Goal: Task Accomplishment & Management: Use online tool/utility

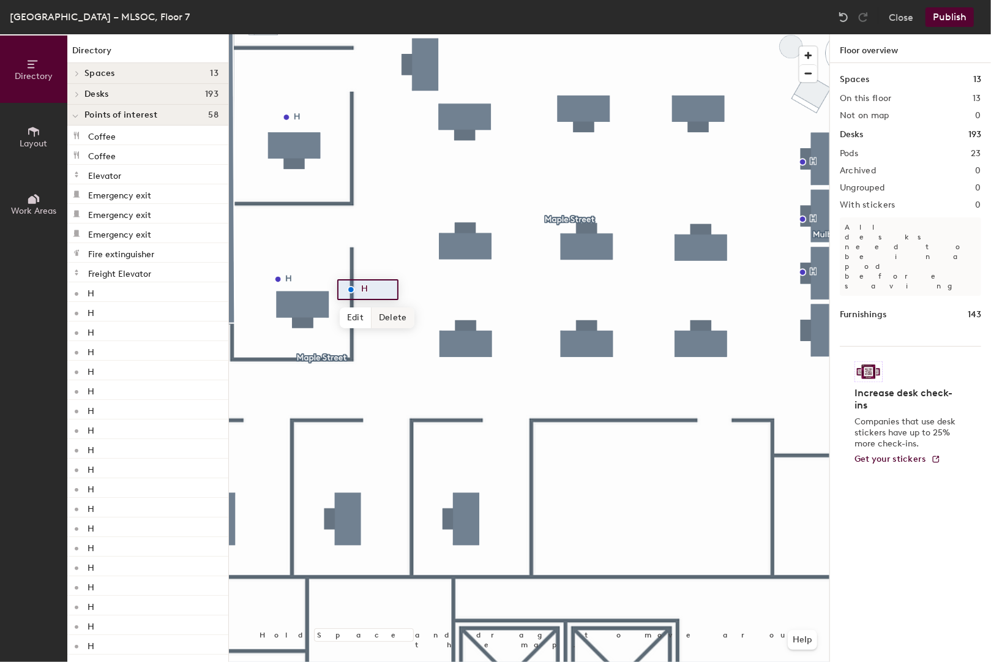
click at [395, 318] on span "Delete" at bounding box center [393, 317] width 43 height 21
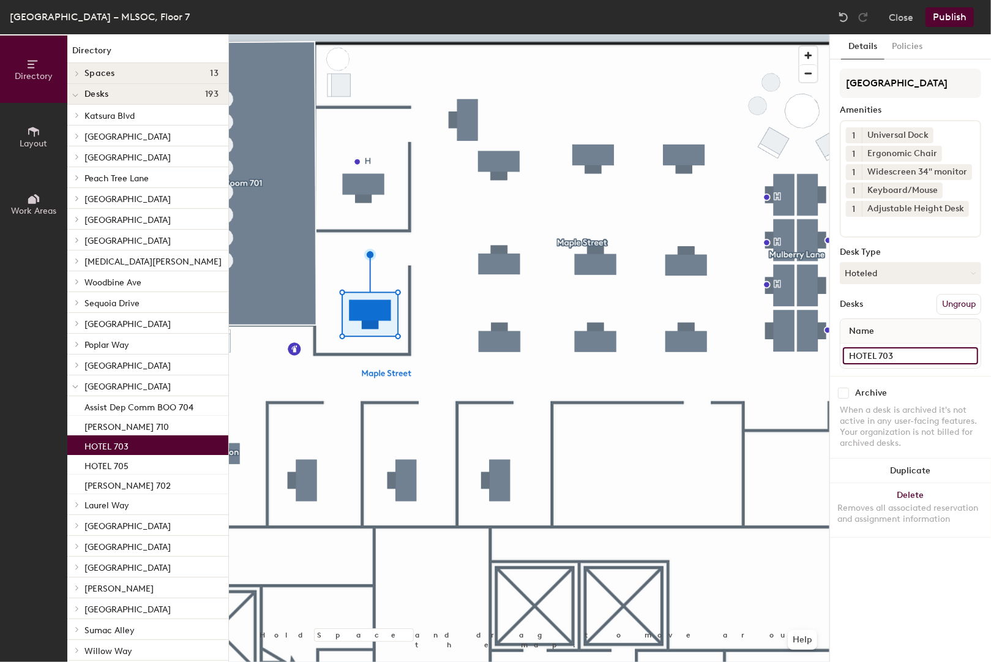
click at [868, 356] on input "HOTEL 703" at bounding box center [910, 355] width 135 height 17
click at [874, 354] on input "HOTEL 703" at bounding box center [910, 355] width 135 height 17
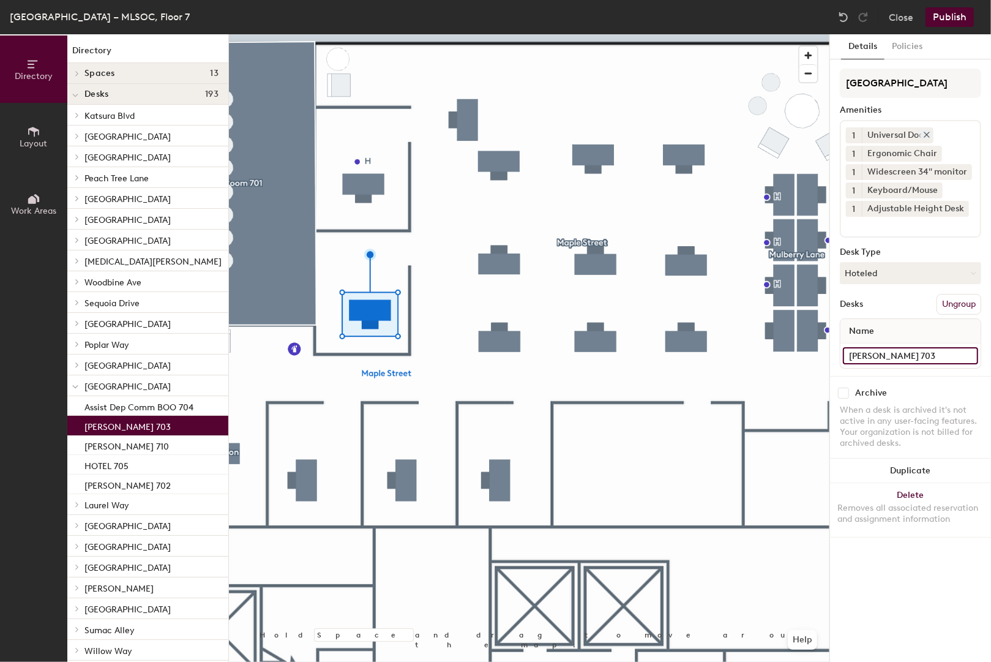
type input "[PERSON_NAME] 703"
click at [927, 132] on icon at bounding box center [926, 134] width 5 height 5
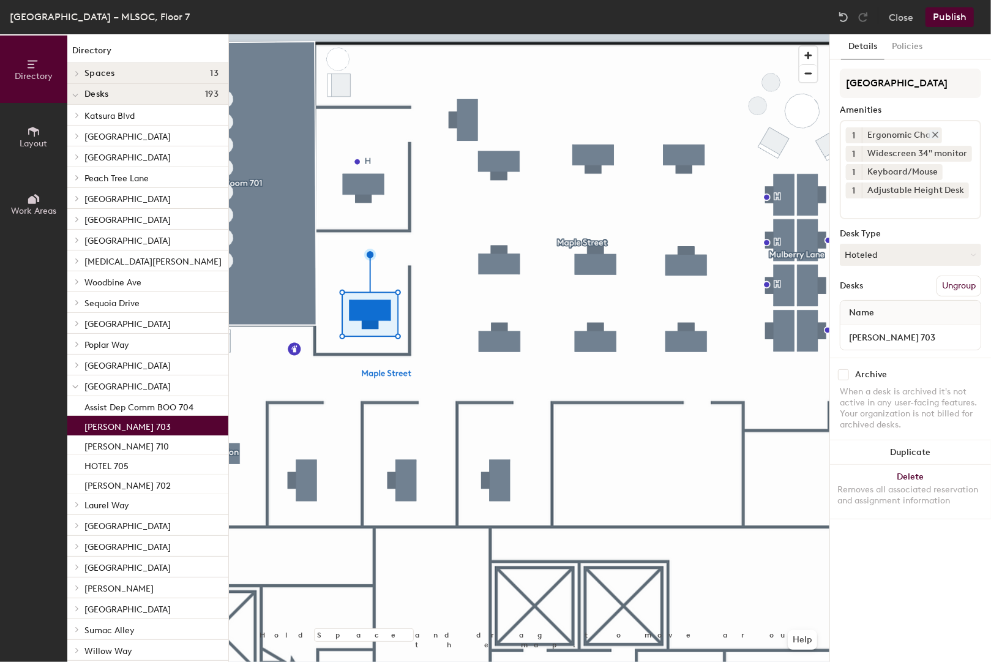
click at [933, 132] on icon at bounding box center [935, 134] width 9 height 9
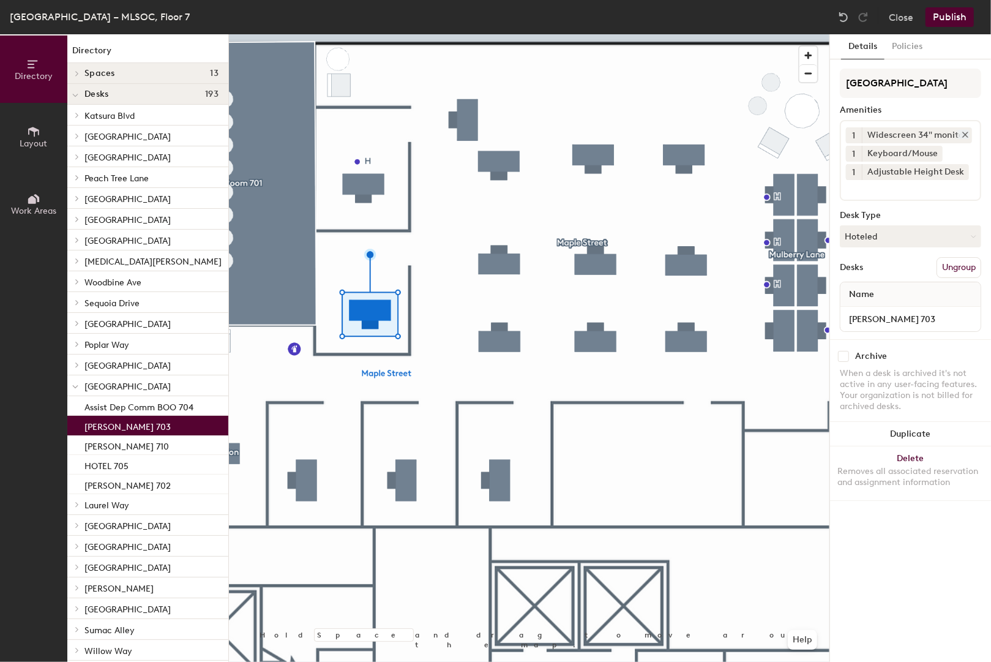
click at [963, 132] on icon at bounding box center [965, 134] width 5 height 5
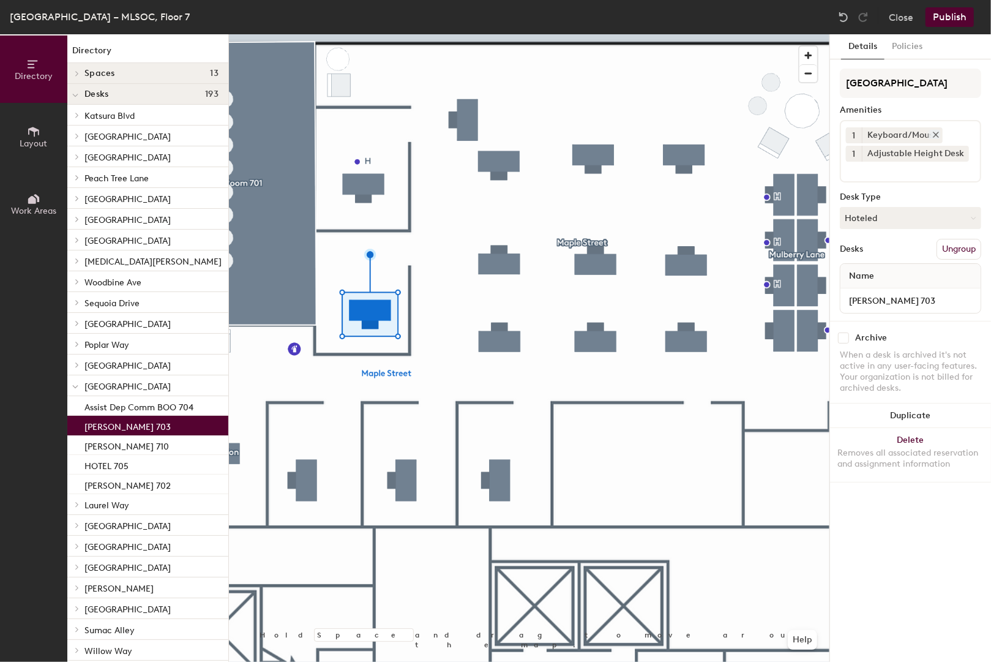
click at [934, 137] on icon at bounding box center [936, 134] width 9 height 9
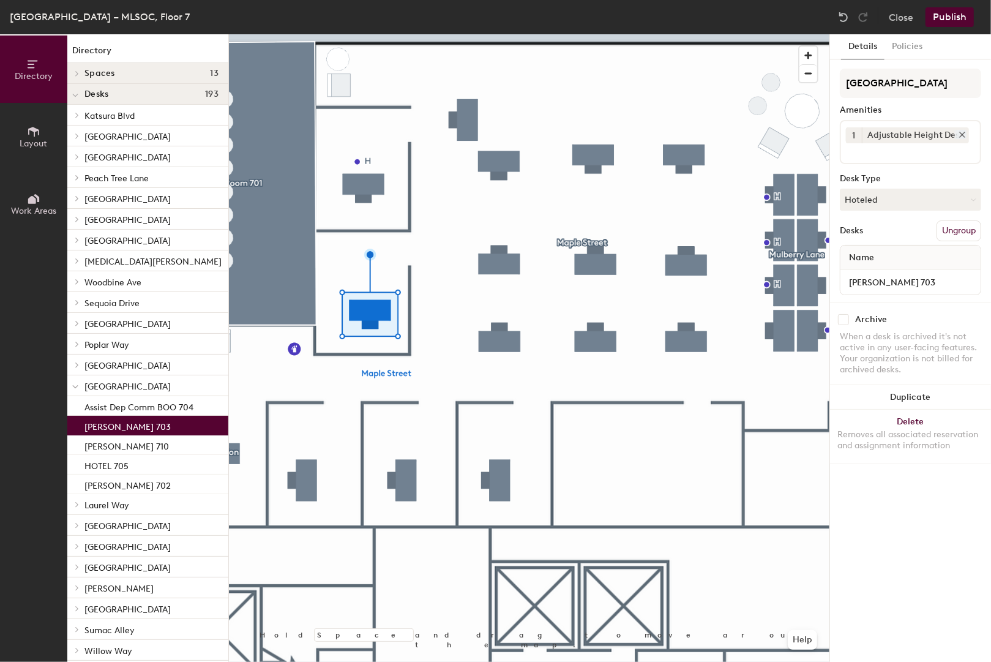
click at [960, 135] on icon at bounding box center [962, 134] width 9 height 9
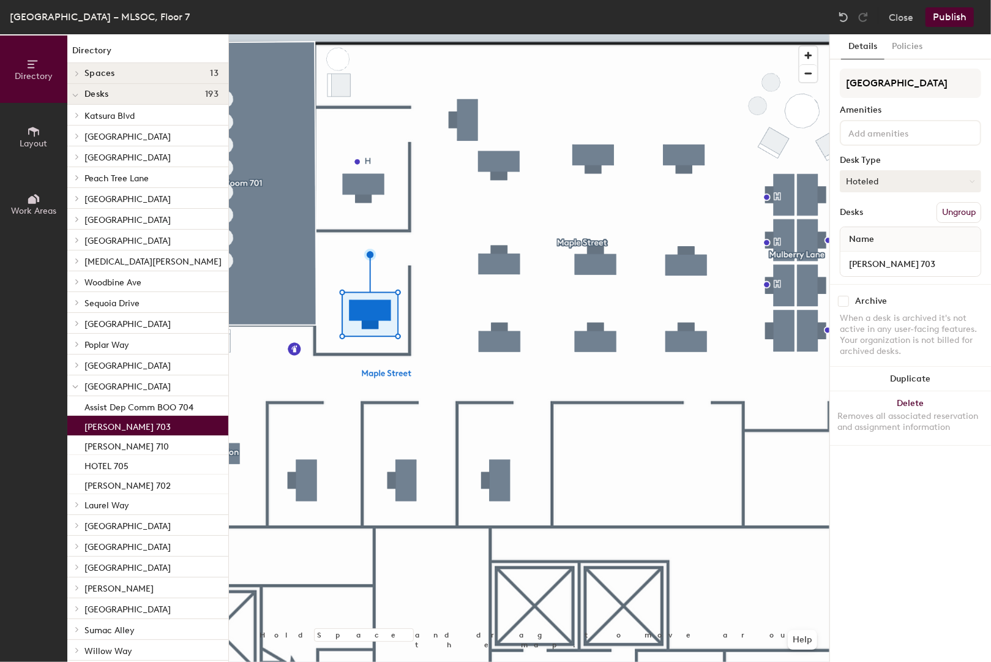
click at [895, 178] on button "Hoteled" at bounding box center [910, 181] width 141 height 22
click at [867, 222] on div "Assigned" at bounding box center [901, 219] width 122 height 18
click at [899, 482] on div "Details Policies Maple Street Amenities Desk Type Assigned Desks Ungroup Name […" at bounding box center [910, 347] width 161 height 627
click at [573, 34] on div at bounding box center [529, 34] width 600 height 0
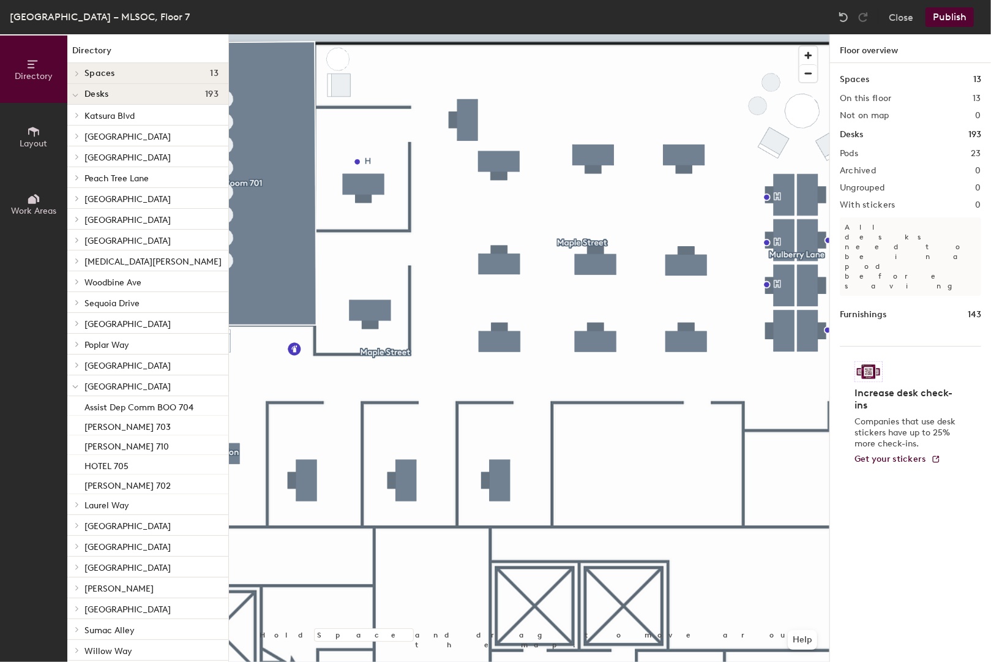
click at [946, 20] on button "Publish" at bounding box center [950, 17] width 48 height 20
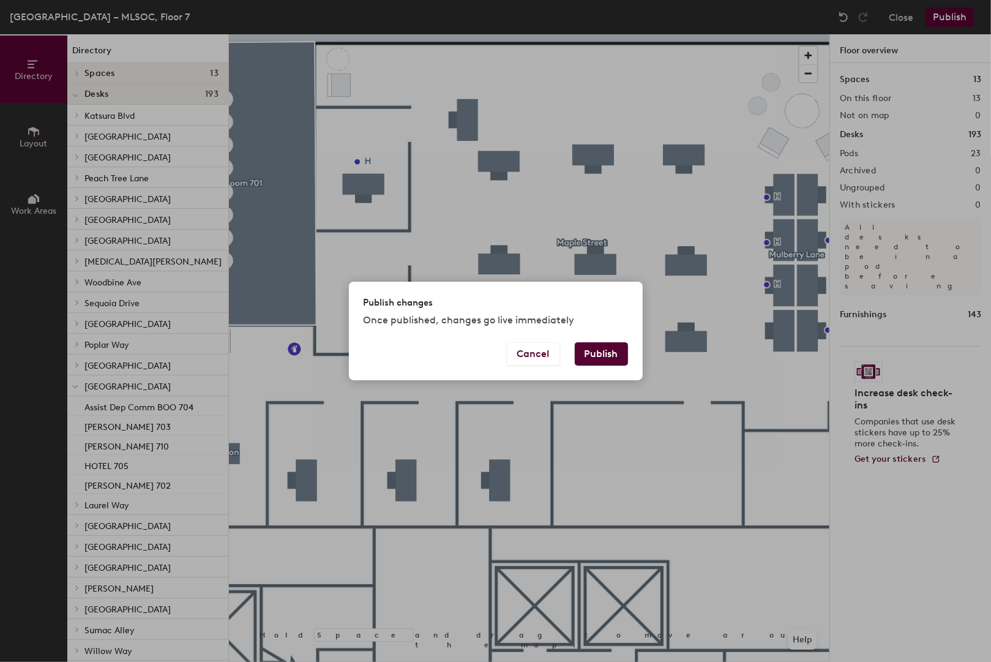
click at [603, 353] on button "Publish" at bounding box center [601, 353] width 53 height 23
